Goal: Task Accomplishment & Management: Use online tool/utility

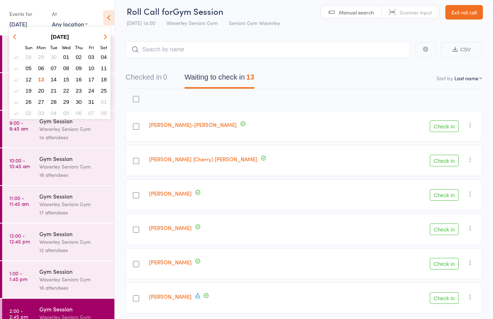
scroll to position [32, 0]
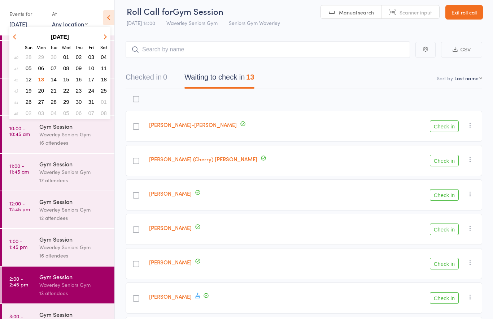
click at [55, 80] on span "14" at bounding box center [54, 79] width 6 height 6
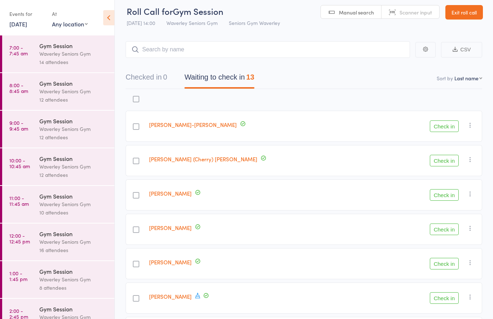
scroll to position [0, 0]
click at [30, 56] on link "7:00 - 7:45 am Gym Session Waverley Seniors Gym 14 attendees" at bounding box center [58, 53] width 112 height 37
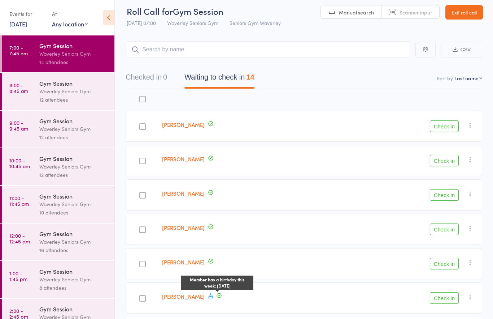
click at [213, 300] on span at bounding box center [211, 296] width 7 height 8
click at [320, 85] on nav "Checked in 0 Waiting to check in 14" at bounding box center [304, 78] width 374 height 19
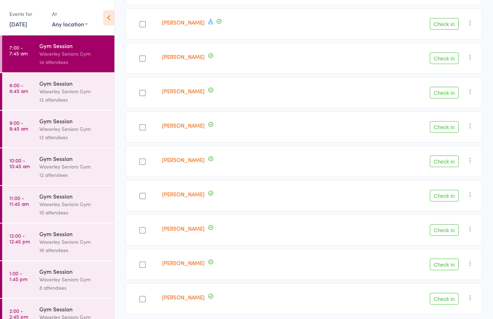
scroll to position [279, 0]
click at [76, 104] on div "12 attendees" at bounding box center [73, 99] width 69 height 8
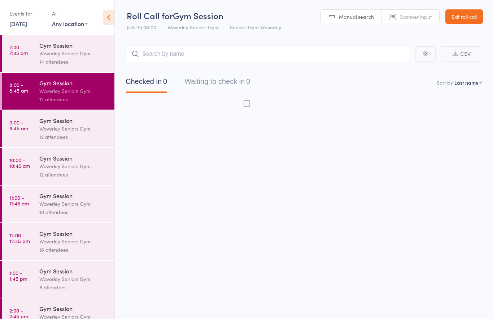
scroll to position [5, 0]
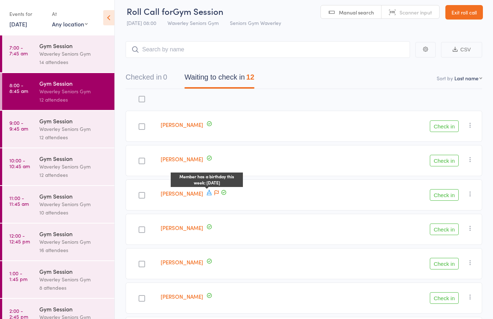
click at [210, 191] on icon at bounding box center [209, 192] width 7 height 7
click at [76, 59] on div "14 attendees" at bounding box center [73, 62] width 69 height 8
